Goal: Information Seeking & Learning: Learn about a topic

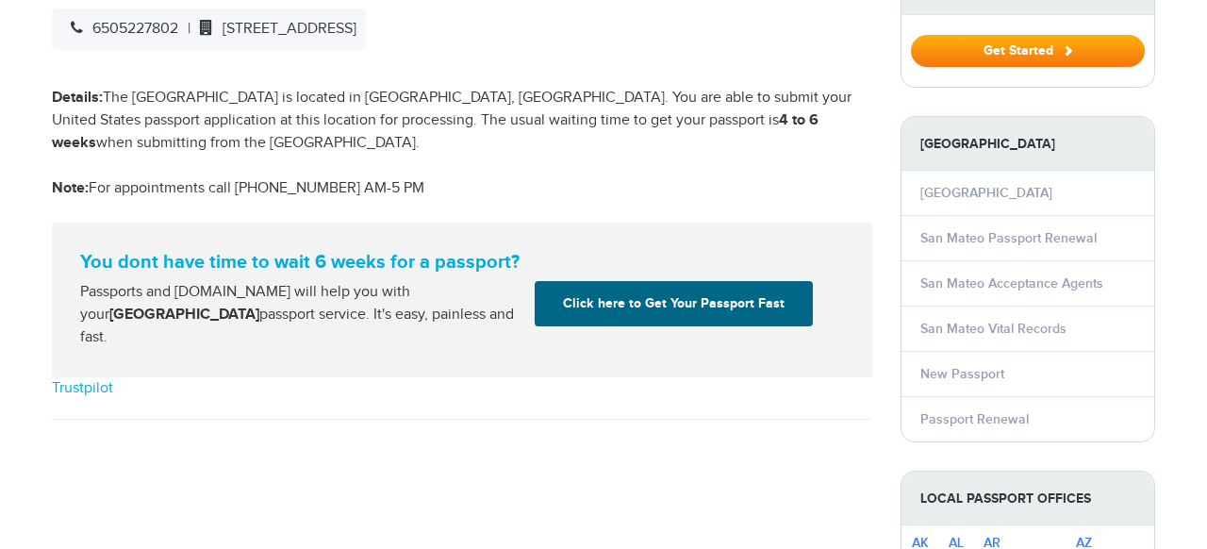
select select "**********"
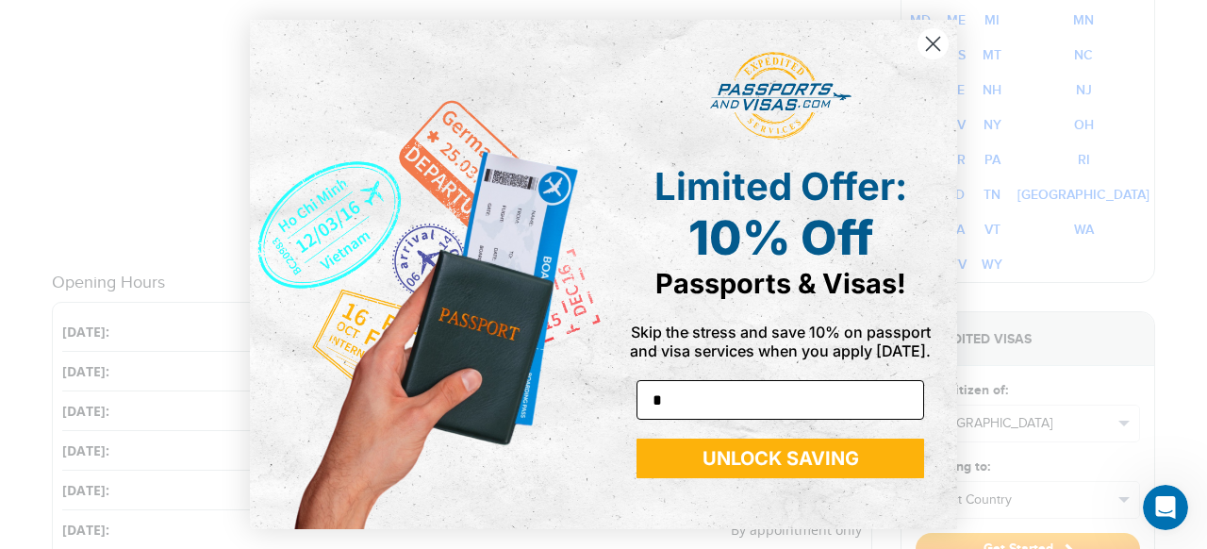
type input "**********"
click at [765, 465] on button "UNLOCK SAVING" at bounding box center [781, 458] width 288 height 40
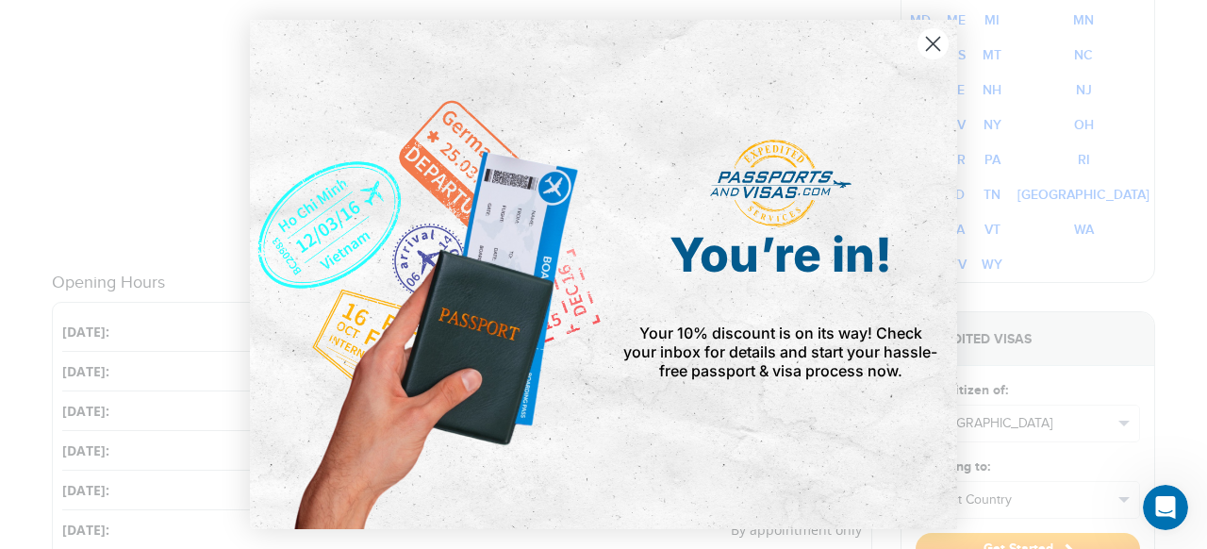
click at [928, 46] on icon "Close dialog" at bounding box center [933, 44] width 13 height 13
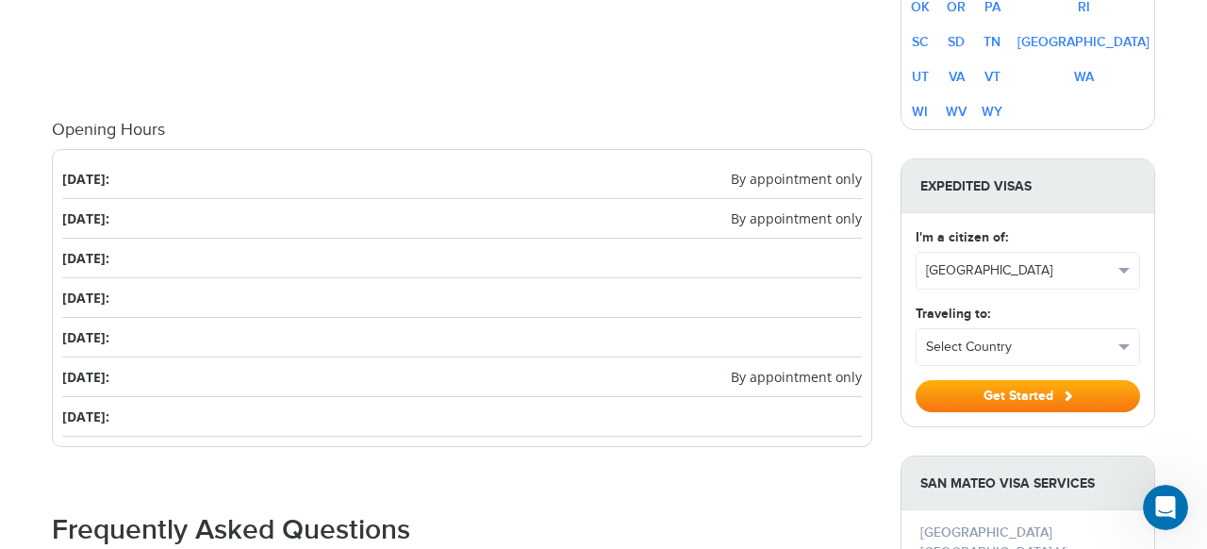
scroll to position [1309, 0]
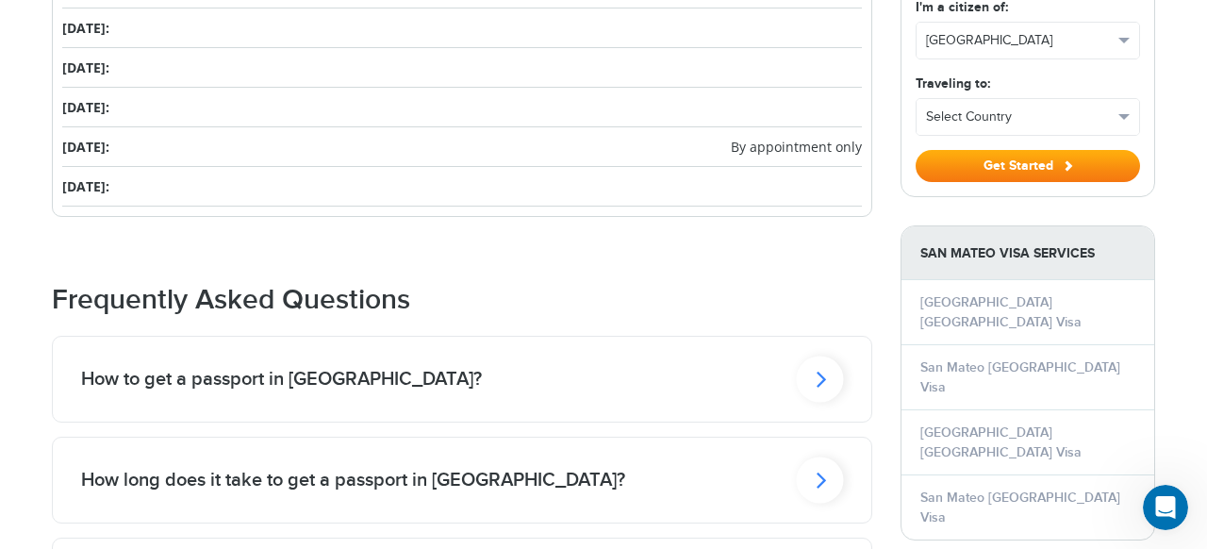
click at [317, 368] on h2 "How to get a passport in [GEOGRAPHIC_DATA]?" at bounding box center [281, 379] width 401 height 23
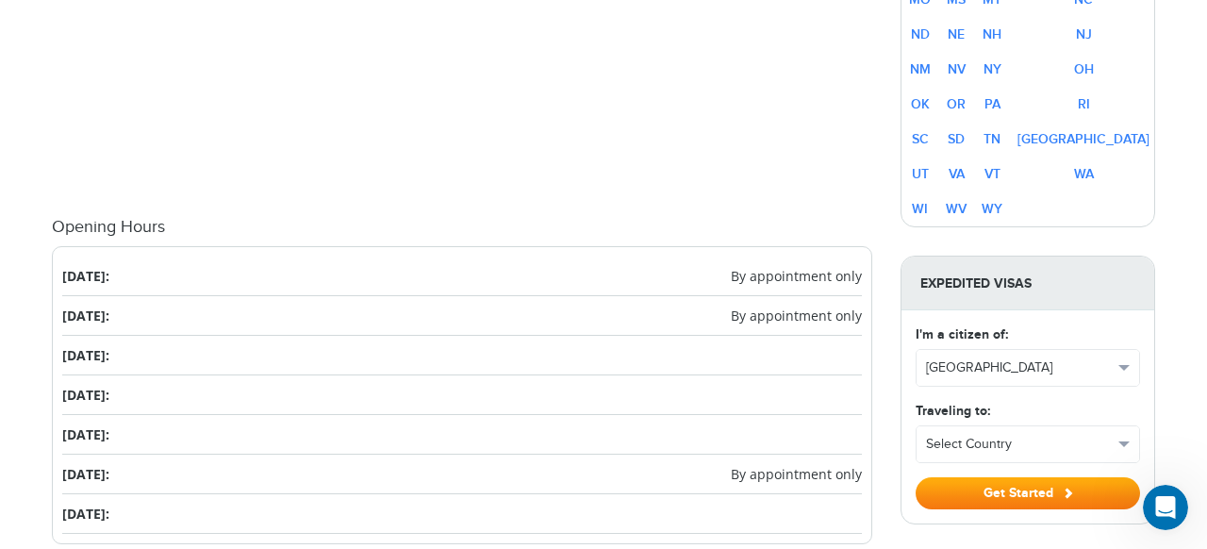
scroll to position [995, 0]
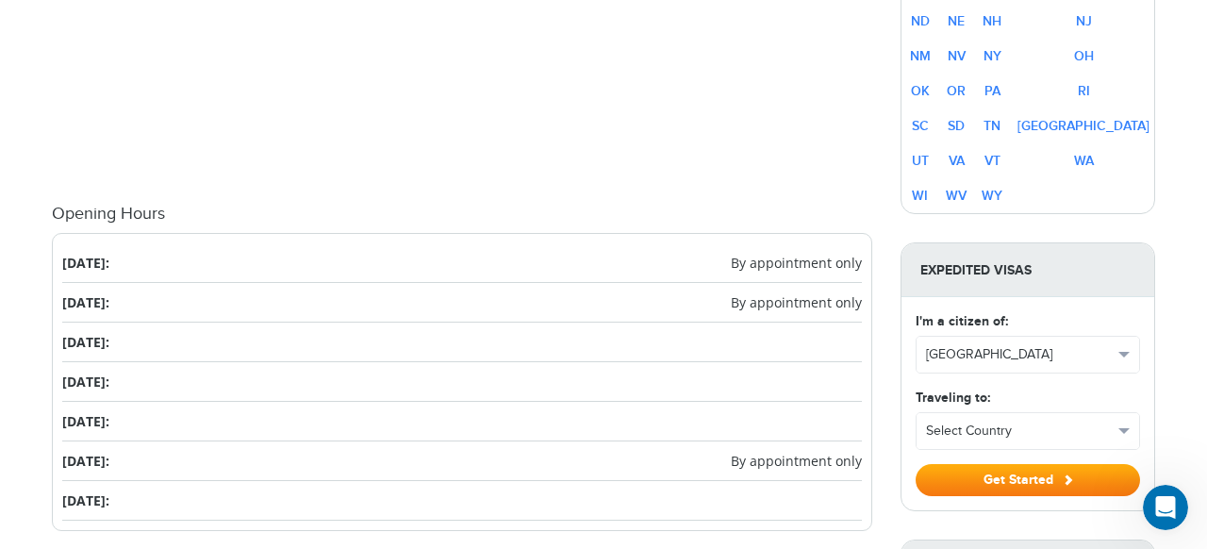
click at [757, 451] on span "By appointment only" at bounding box center [796, 461] width 131 height 20
click at [91, 441] on li "[DATE]: By appointment only" at bounding box center [462, 461] width 800 height 40
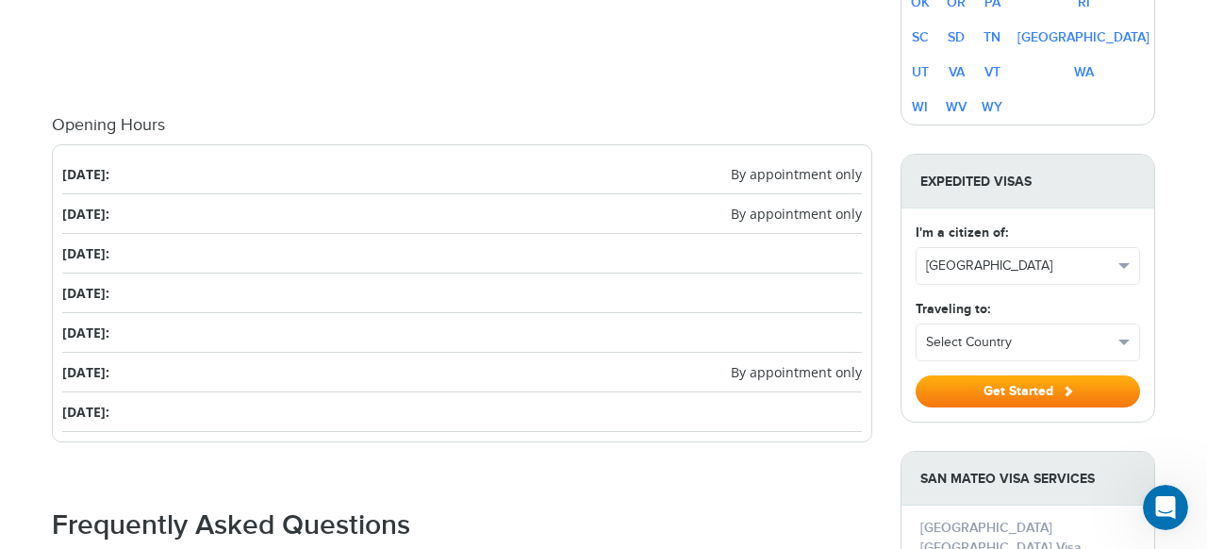
scroll to position [1146, 0]
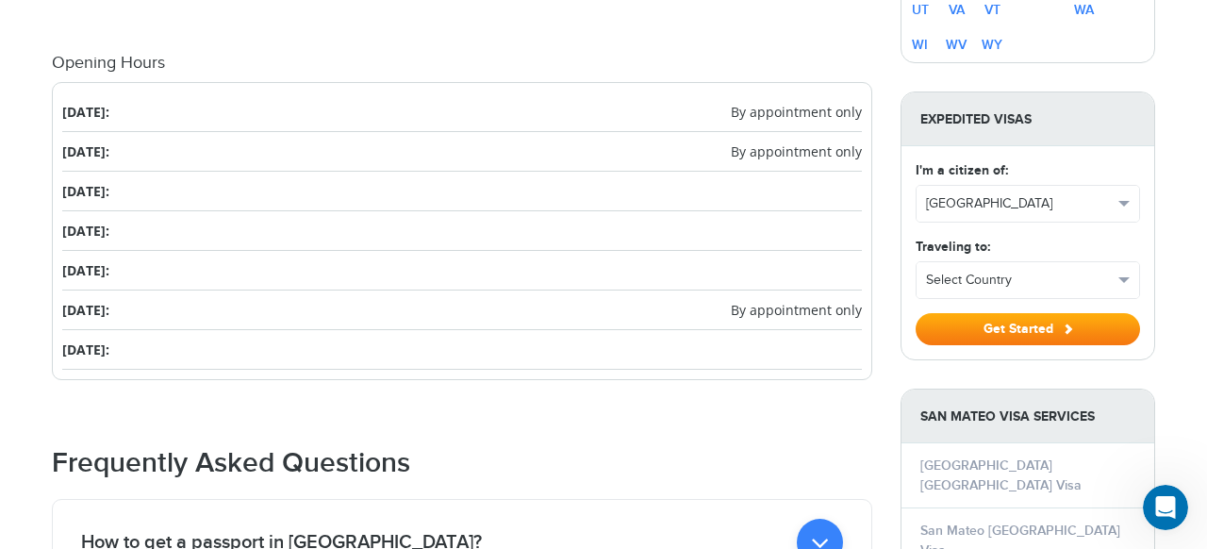
click at [84, 292] on li "[DATE]: By appointment only" at bounding box center [462, 310] width 800 height 40
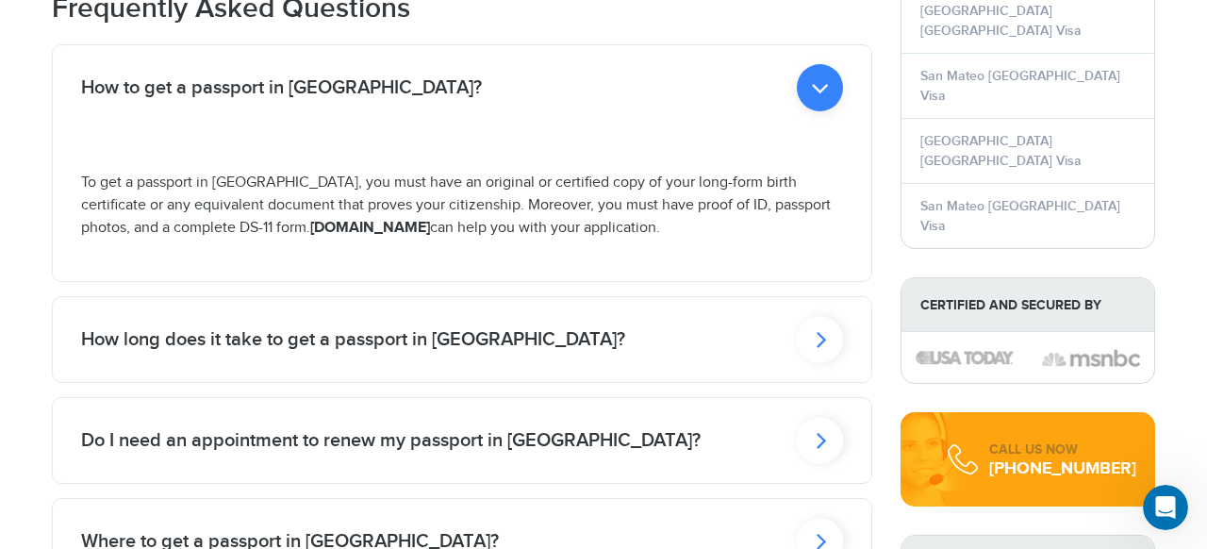
scroll to position [1601, 0]
click at [217, 327] on h2 "How long does it take to get a passport in [GEOGRAPHIC_DATA]?" at bounding box center [353, 338] width 544 height 23
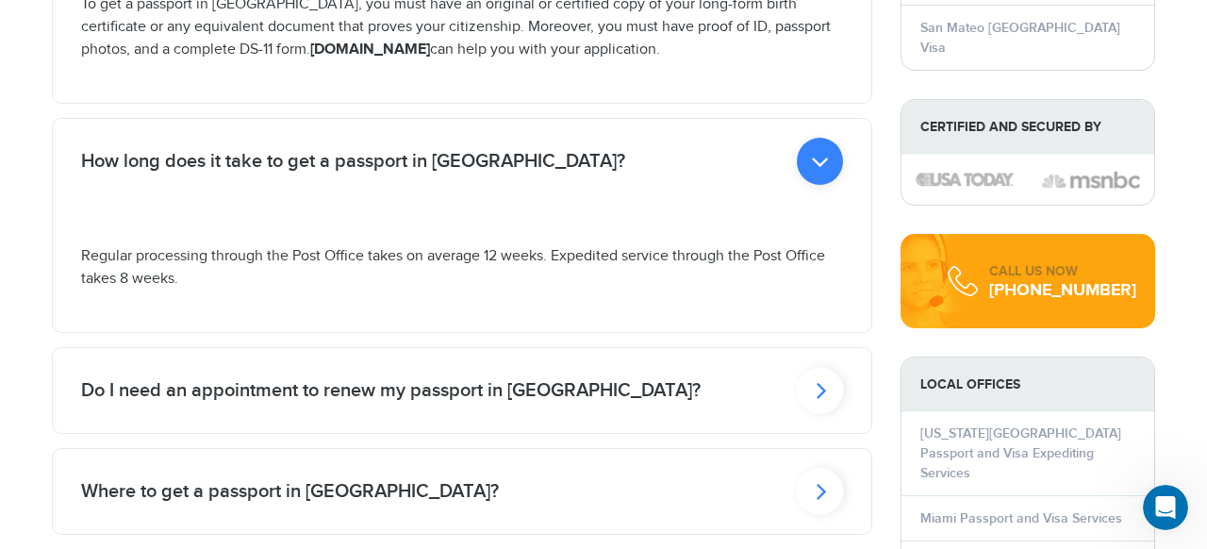
scroll to position [1780, 0]
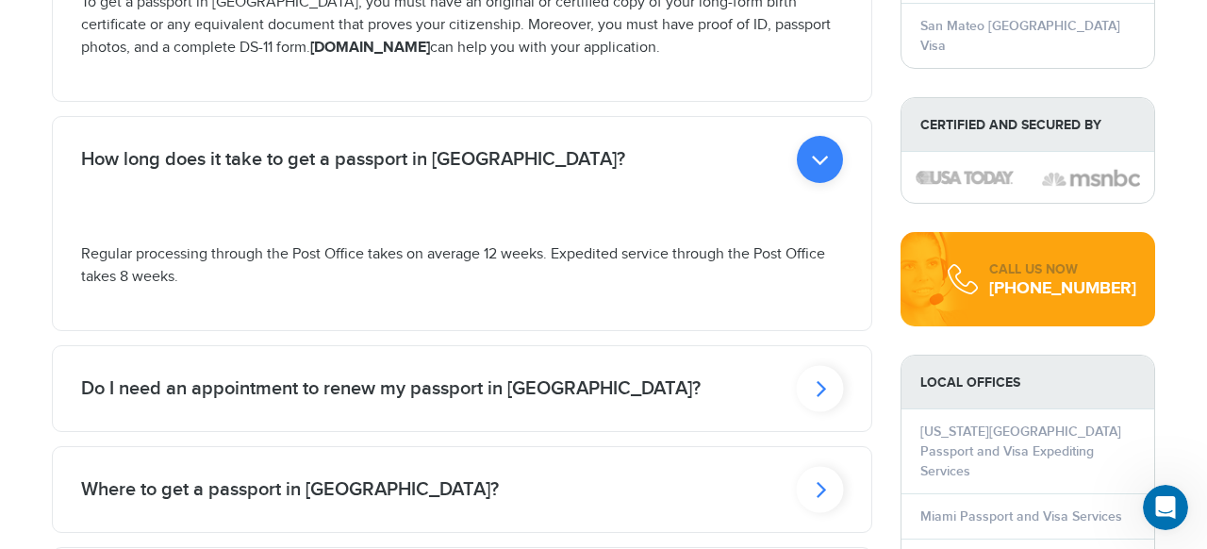
click at [230, 381] on div "Do I need an appointment to renew my passport in [GEOGRAPHIC_DATA]?" at bounding box center [462, 388] width 819 height 85
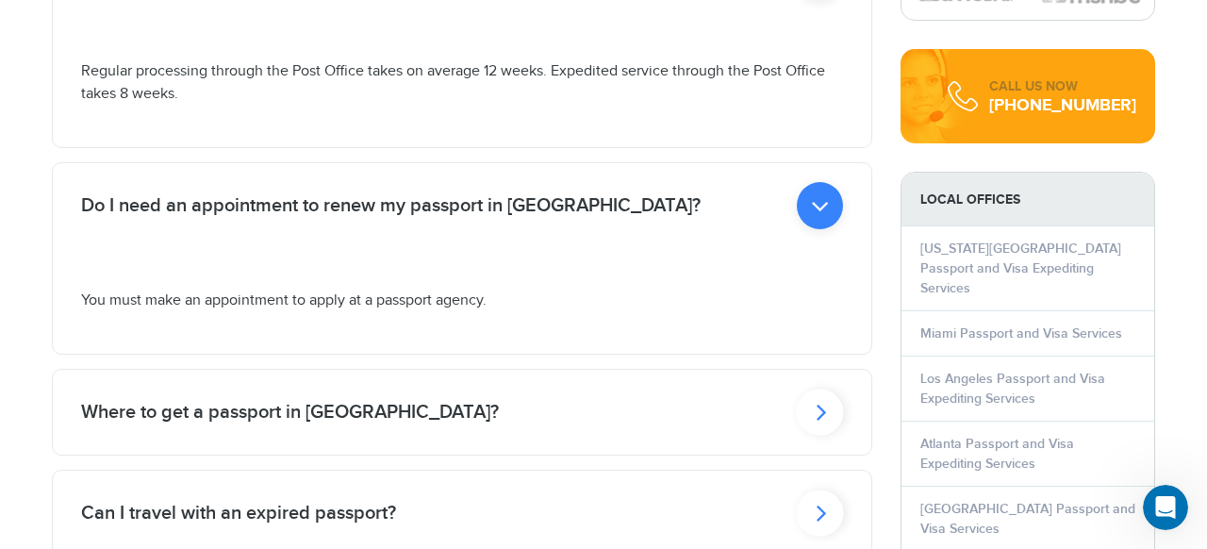
scroll to position [1965, 0]
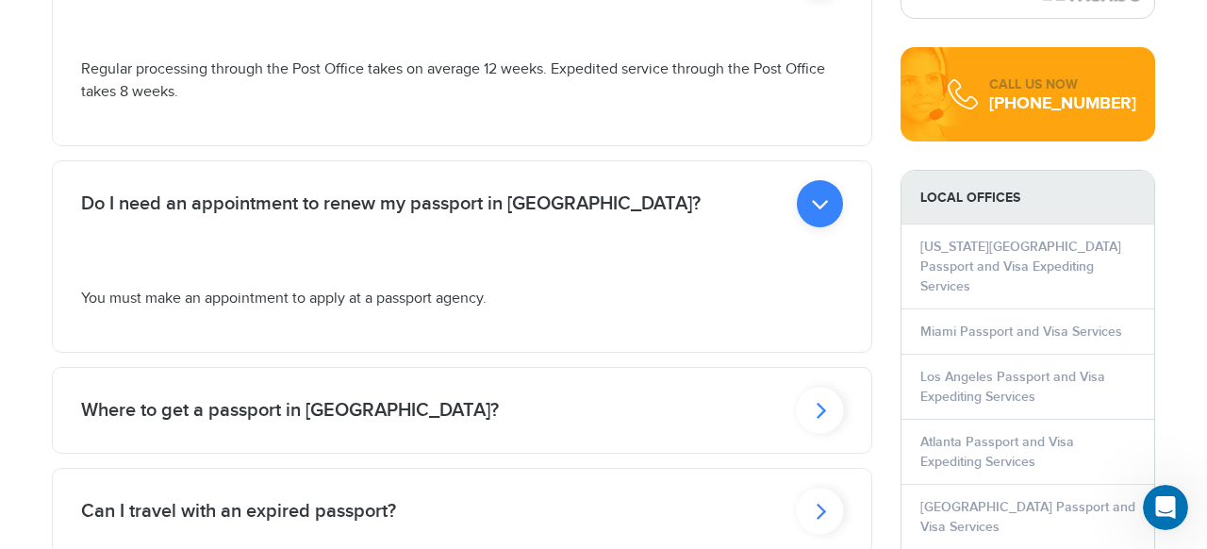
click at [239, 399] on h2 "Where to get a passport in [GEOGRAPHIC_DATA]?" at bounding box center [290, 410] width 418 height 23
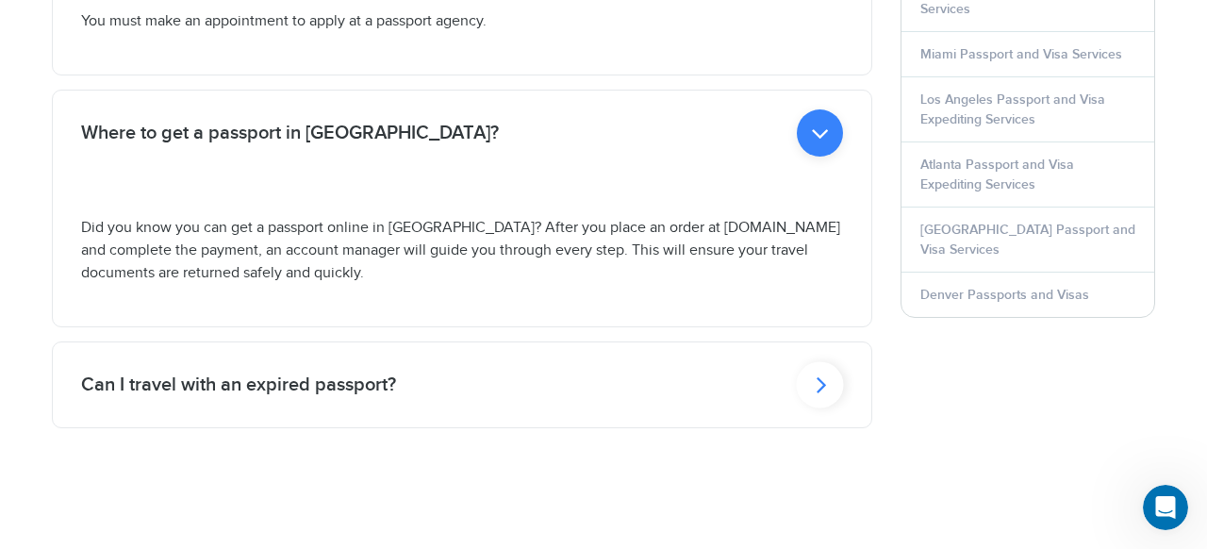
scroll to position [2244, 0]
click at [245, 372] on h2 "Can I travel with an expired passport?" at bounding box center [238, 383] width 315 height 23
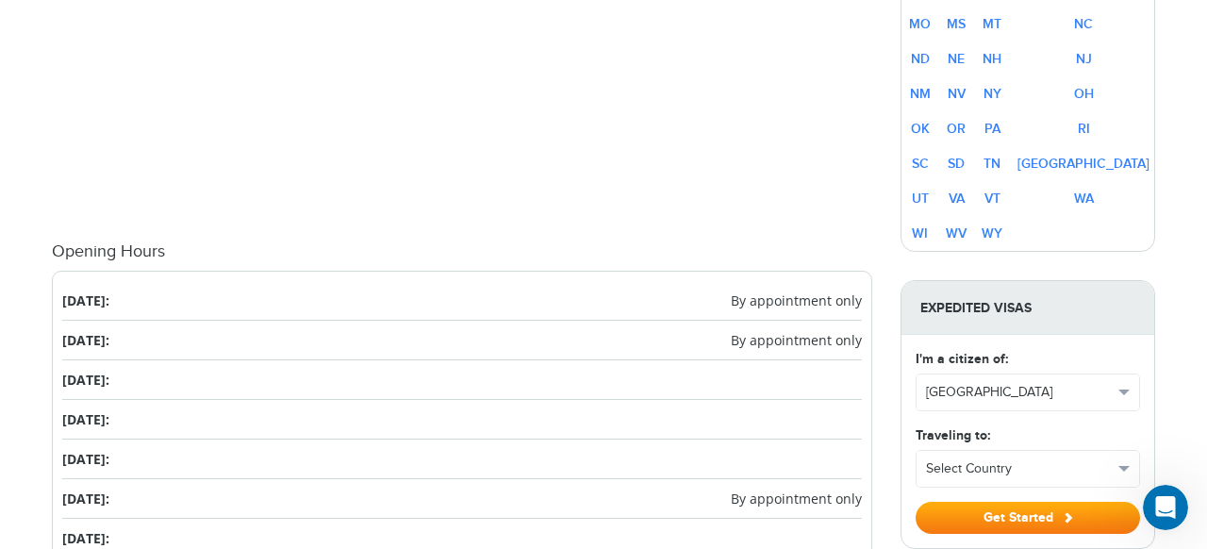
scroll to position [958, 0]
